Goal: Transaction & Acquisition: Download file/media

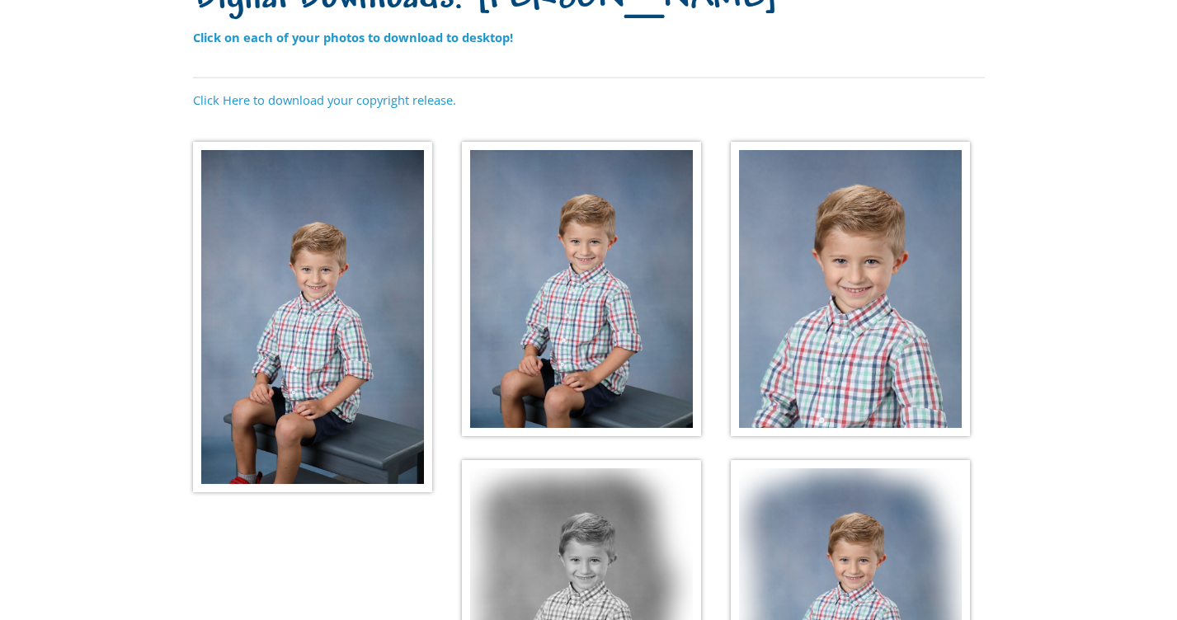
scroll to position [269, 0]
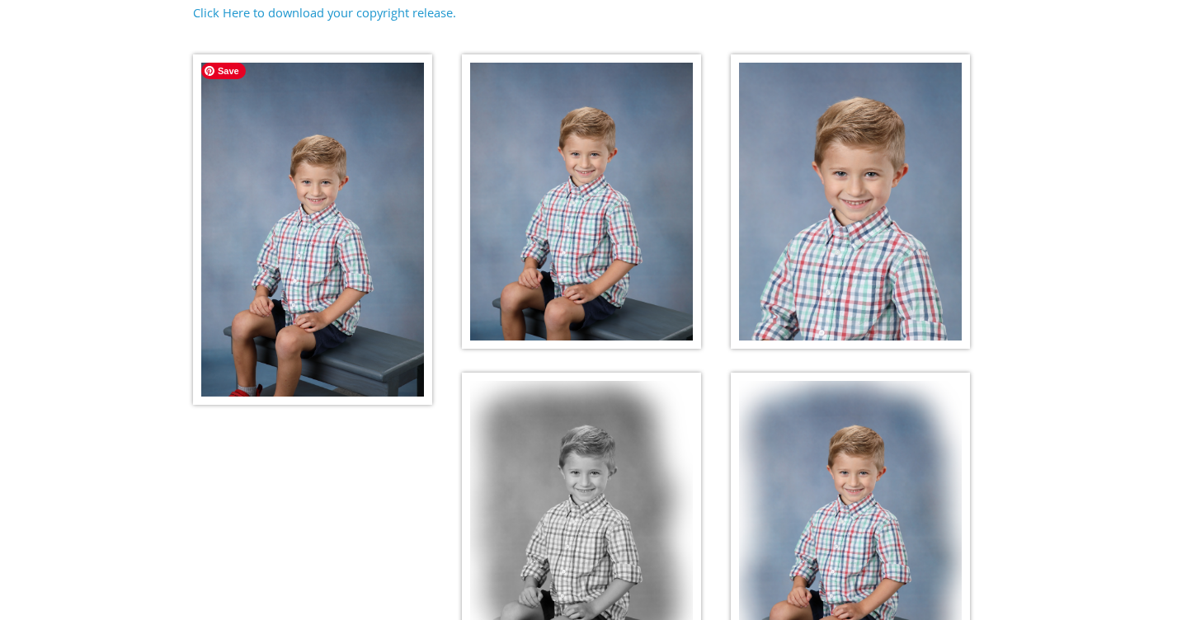
click at [357, 264] on img at bounding box center [312, 229] width 239 height 351
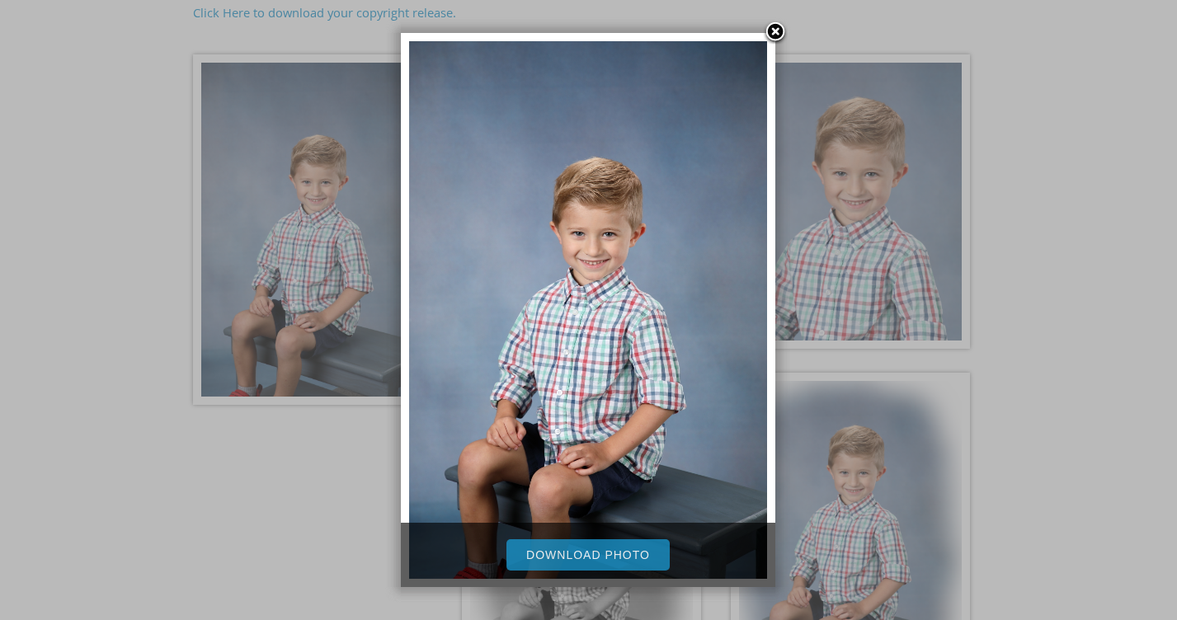
click at [539, 549] on link "Download Photo" at bounding box center [587, 554] width 163 height 31
click at [907, 170] on div at bounding box center [588, 307] width 1177 height 1152
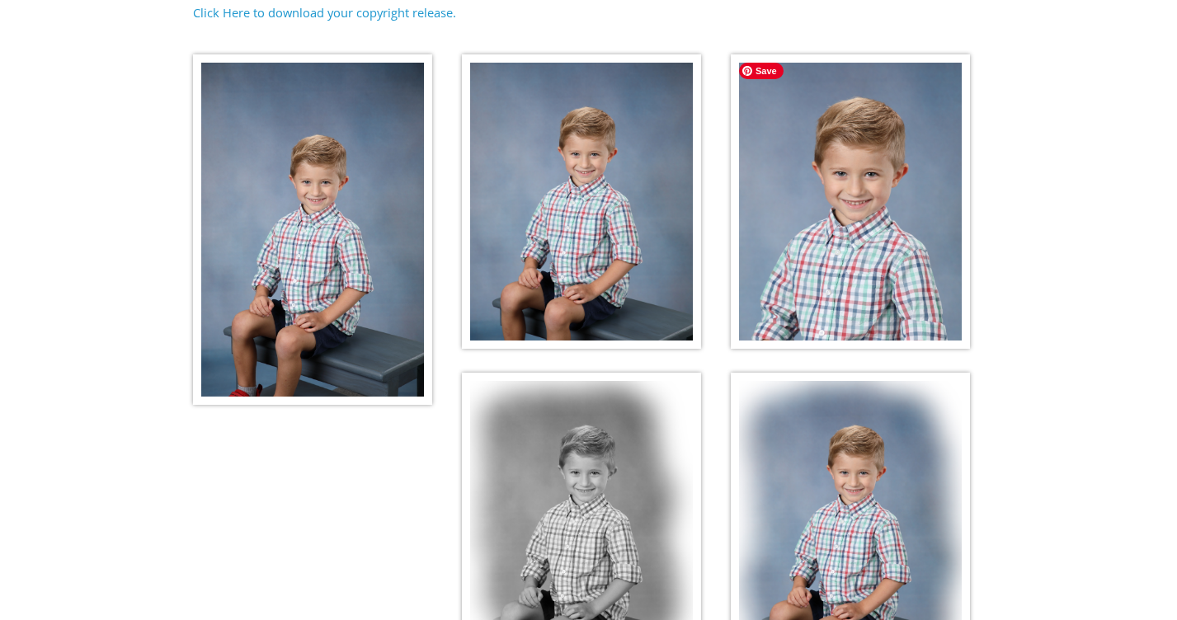
click at [898, 196] on img at bounding box center [850, 201] width 239 height 295
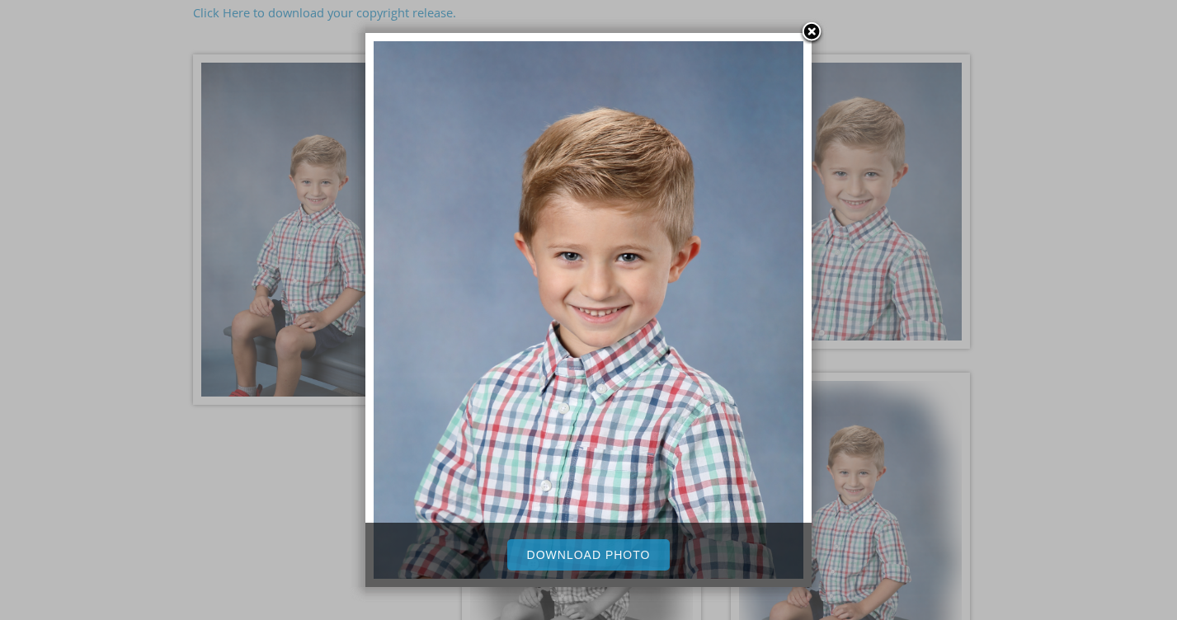
click at [634, 560] on link "Download Photo" at bounding box center [588, 554] width 163 height 31
click at [807, 31] on link at bounding box center [811, 33] width 25 height 25
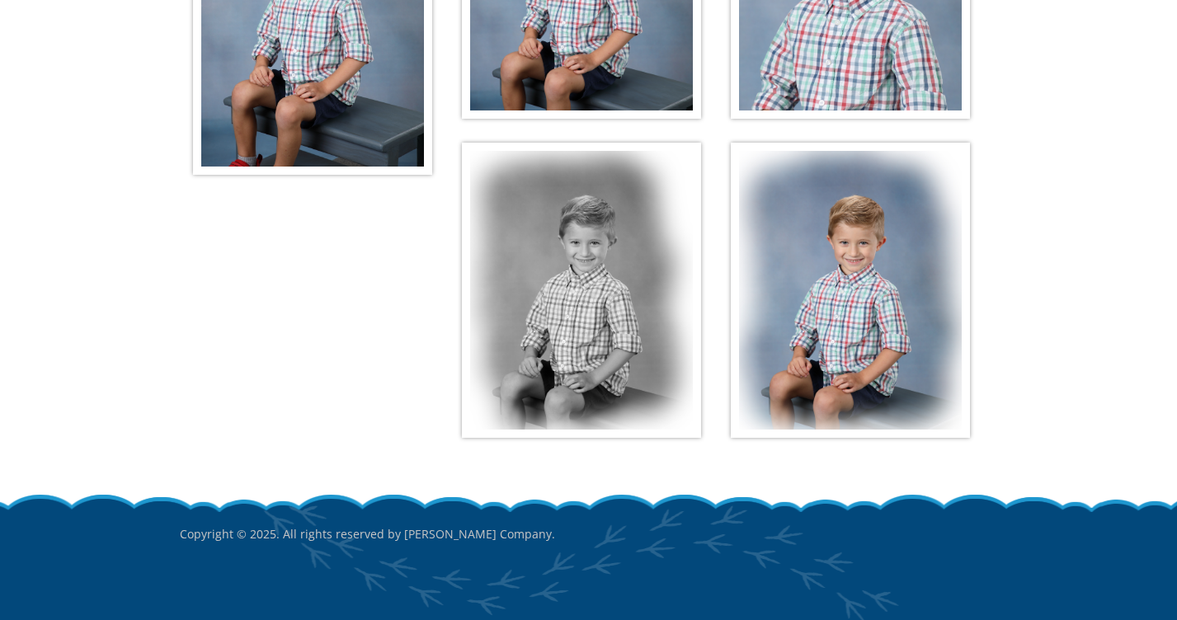
scroll to position [515, 0]
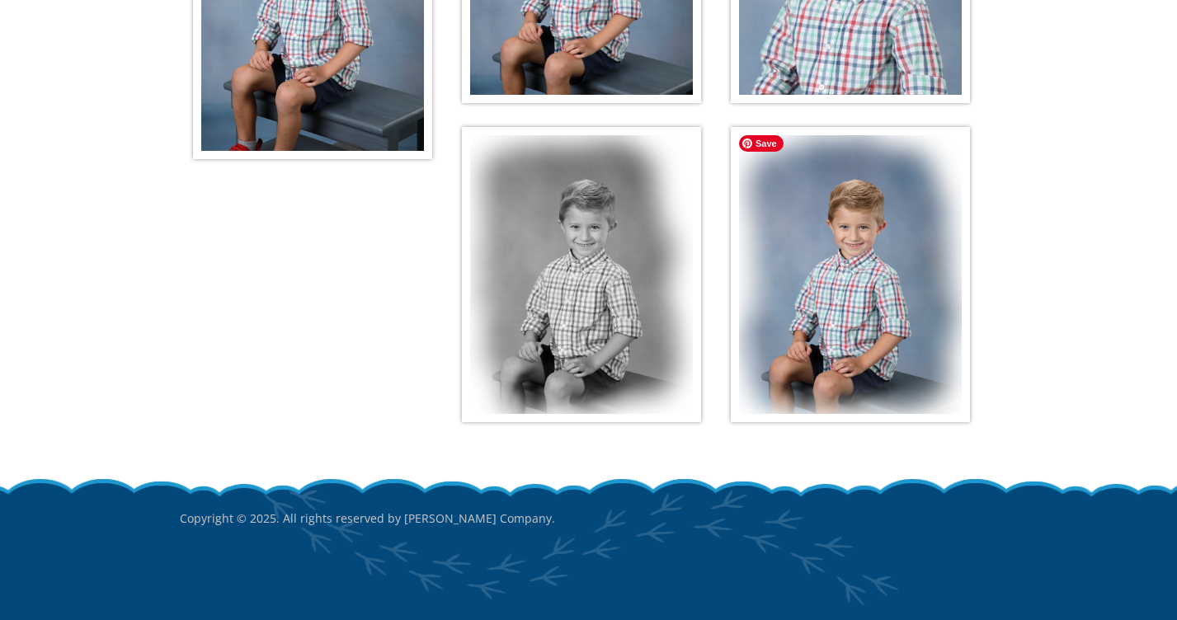
click at [899, 254] on img at bounding box center [850, 274] width 239 height 295
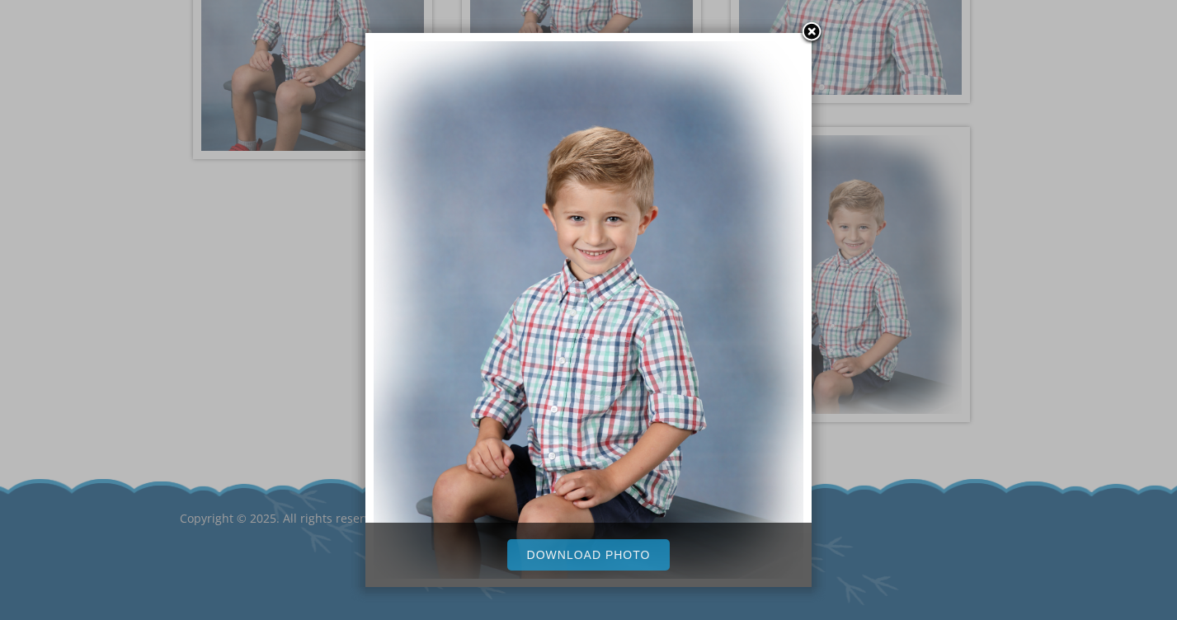
click at [603, 557] on link "Download Photo" at bounding box center [588, 554] width 163 height 31
click at [991, 191] on div at bounding box center [588, 61] width 1177 height 1152
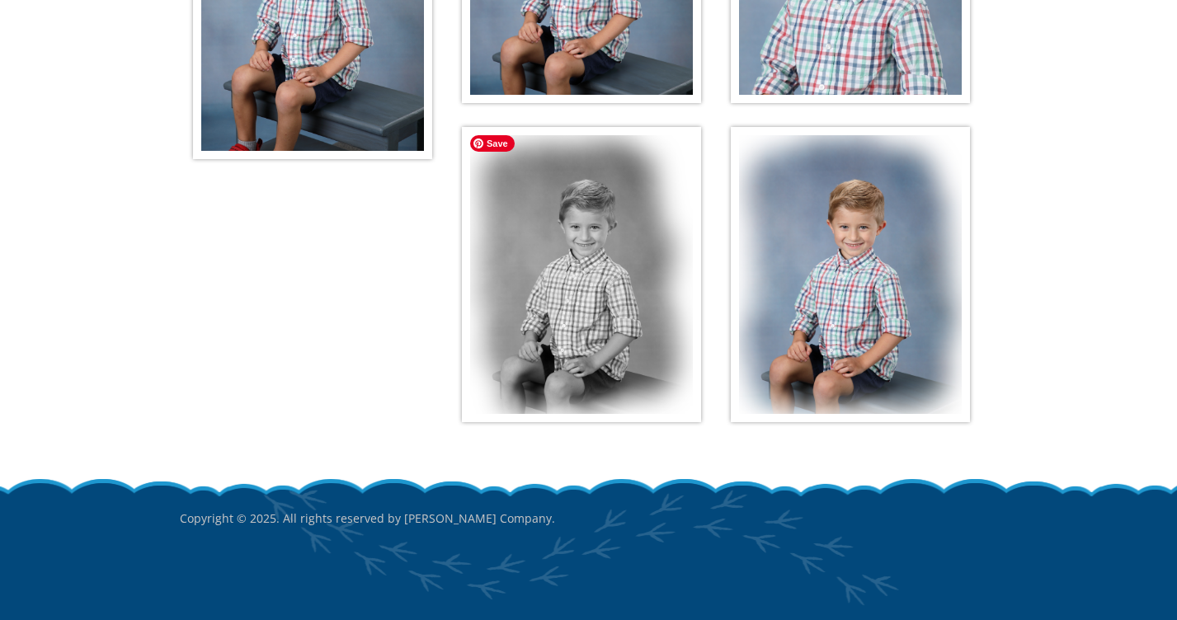
click at [610, 280] on img at bounding box center [581, 274] width 239 height 295
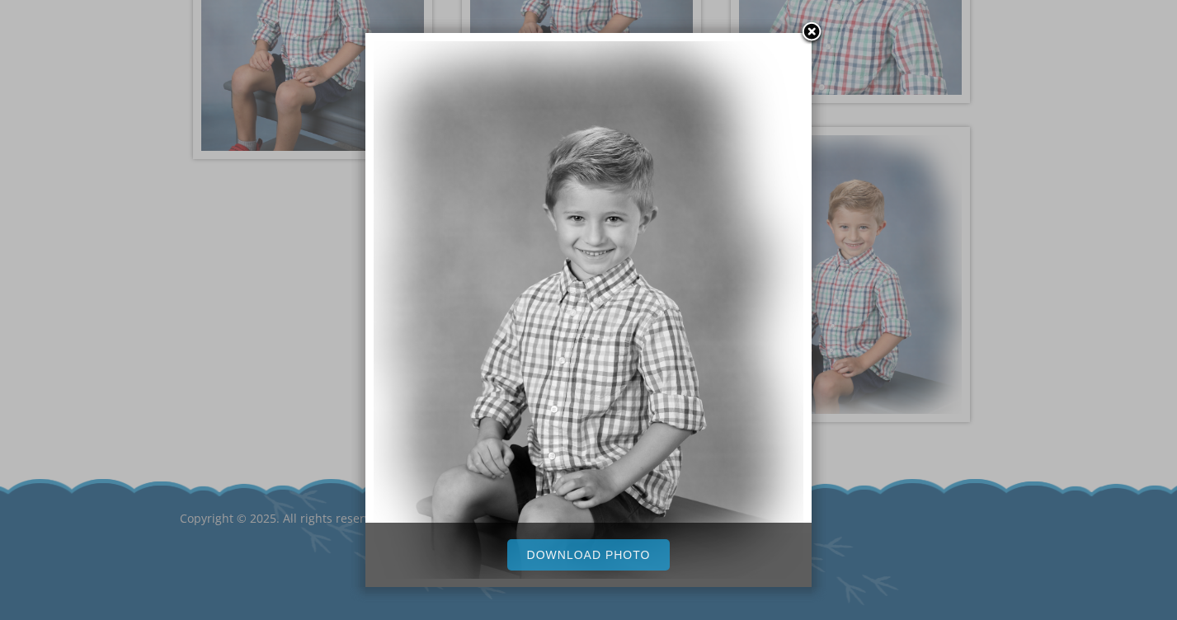
click at [594, 554] on link "Download Photo" at bounding box center [588, 554] width 163 height 31
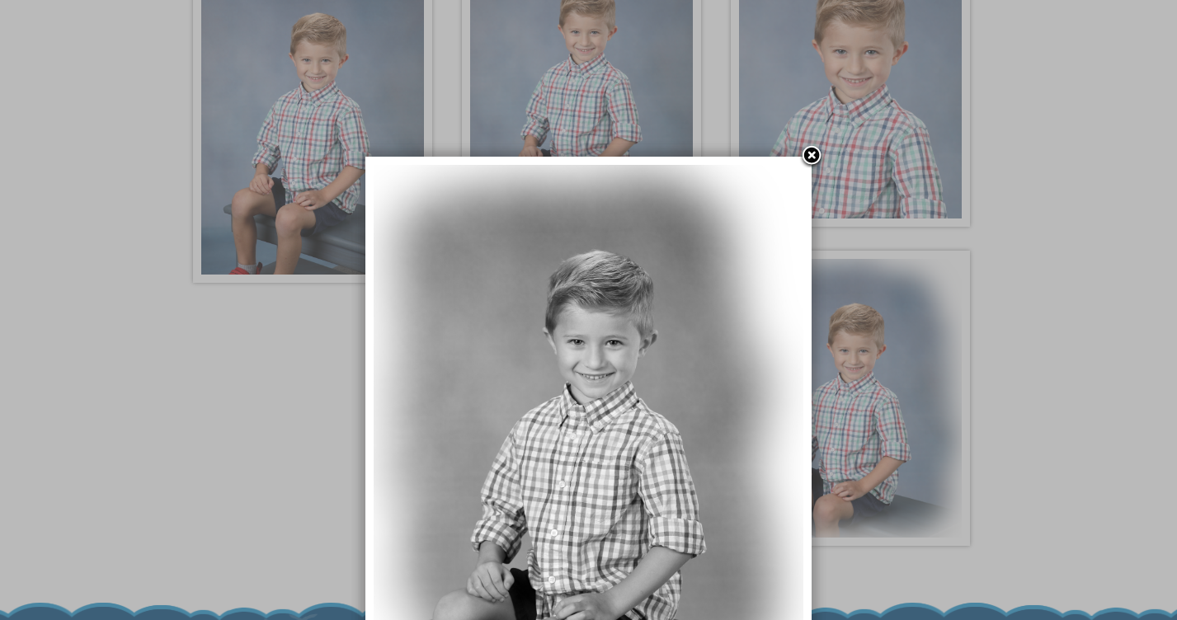
click at [813, 147] on link at bounding box center [811, 156] width 25 height 25
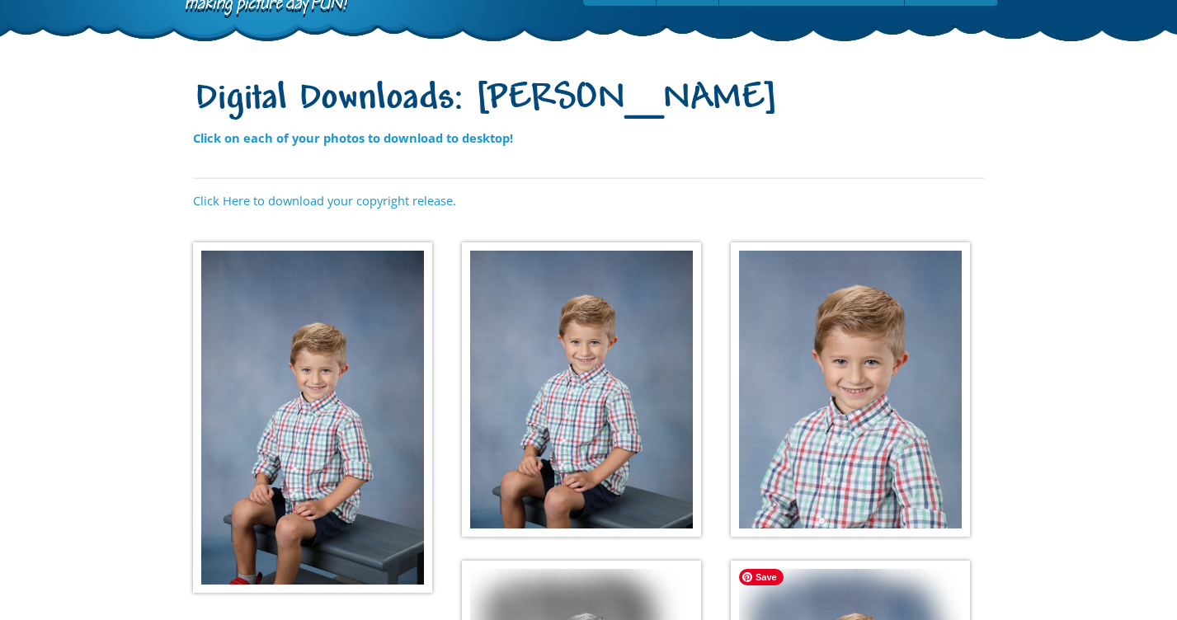
scroll to position [0, 0]
